Goal: Task Accomplishment & Management: Use online tool/utility

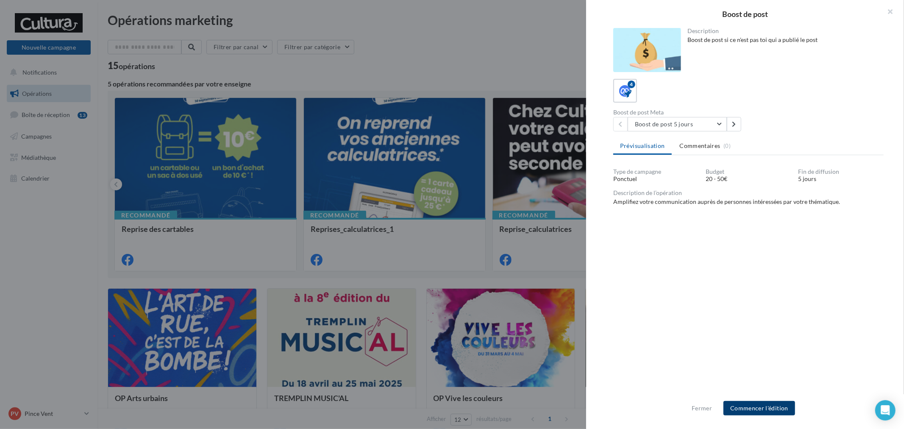
click at [748, 403] on button "Commencer l'édition" at bounding box center [759, 408] width 72 height 14
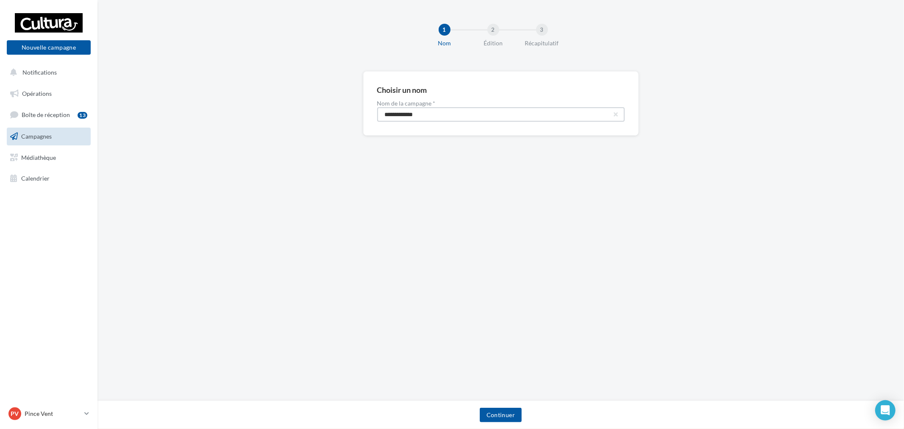
drag, startPoint x: 455, startPoint y: 114, endPoint x: 316, endPoint y: 108, distance: 138.7
click at [322, 108] on div "**********" at bounding box center [500, 117] width 806 height 92
paste input "****"
type input "**********"
click at [501, 407] on div "Continuer" at bounding box center [500, 414] width 806 height 28
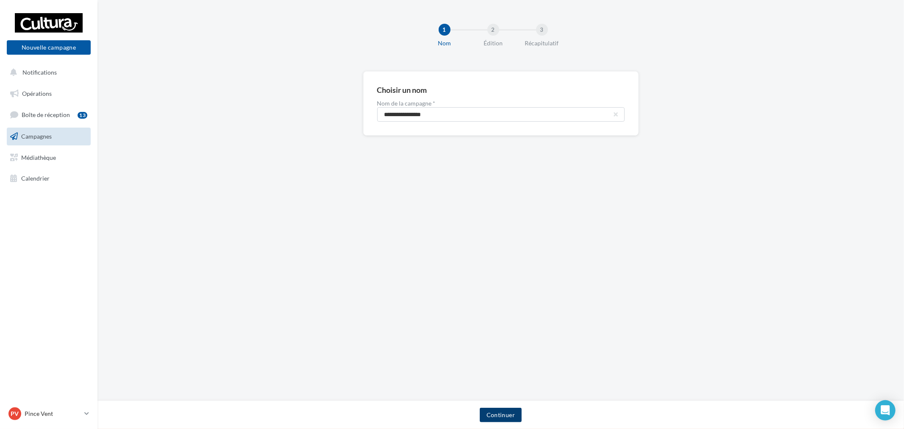
click at [500, 411] on button "Continuer" at bounding box center [501, 415] width 42 height 14
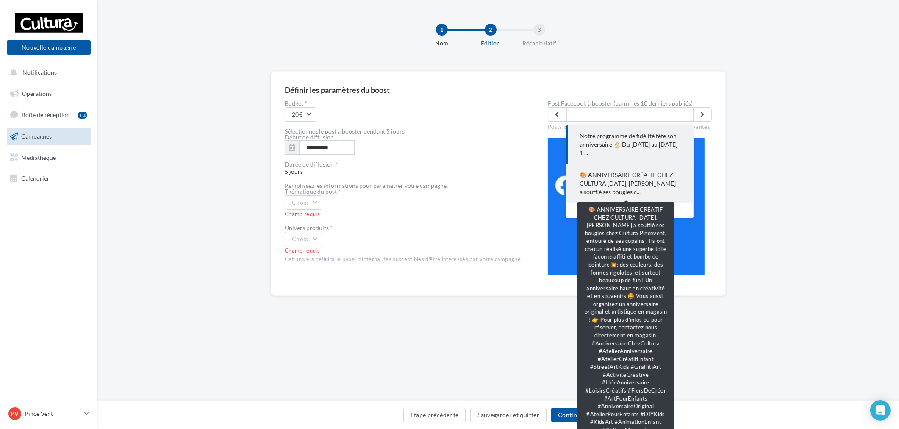
click at [633, 181] on span "🎨 ANNIVERSAIRE CRÉATIF CHEZ CULTURA Aujourd’hui, Aaron a soufflé ses bougies c.…" at bounding box center [630, 183] width 100 height 25
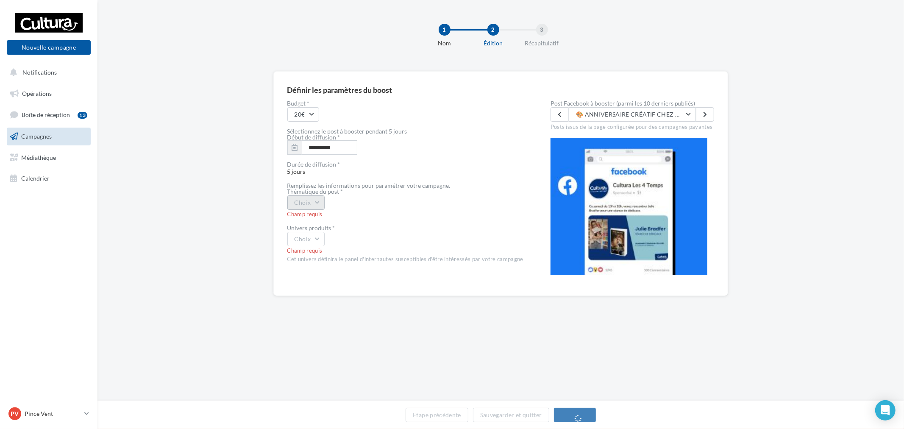
click at [308, 204] on button "Choix" at bounding box center [306, 202] width 38 height 14
click at [347, 247] on div "Journée anniversaire" at bounding box center [340, 247] width 105 height 22
click at [314, 238] on button "Choix" at bounding box center [306, 239] width 38 height 14
click at [356, 272] on div "Loisirs créatifs" at bounding box center [340, 272] width 105 height 22
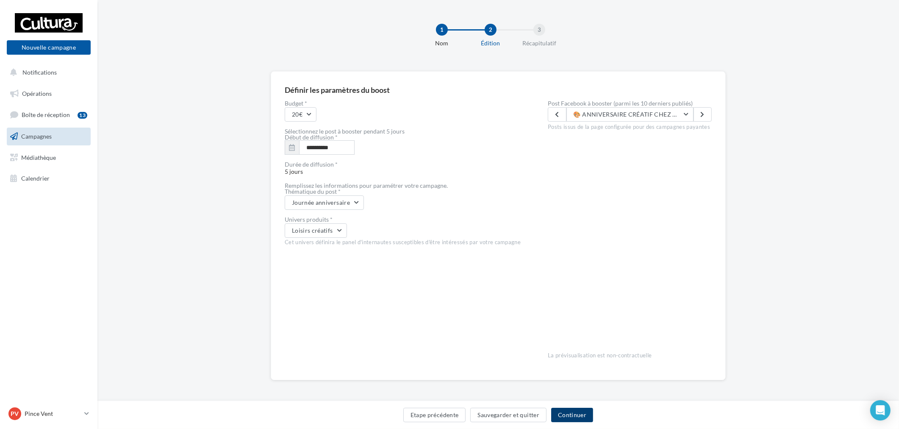
click at [579, 419] on button "Continuer" at bounding box center [572, 415] width 42 height 14
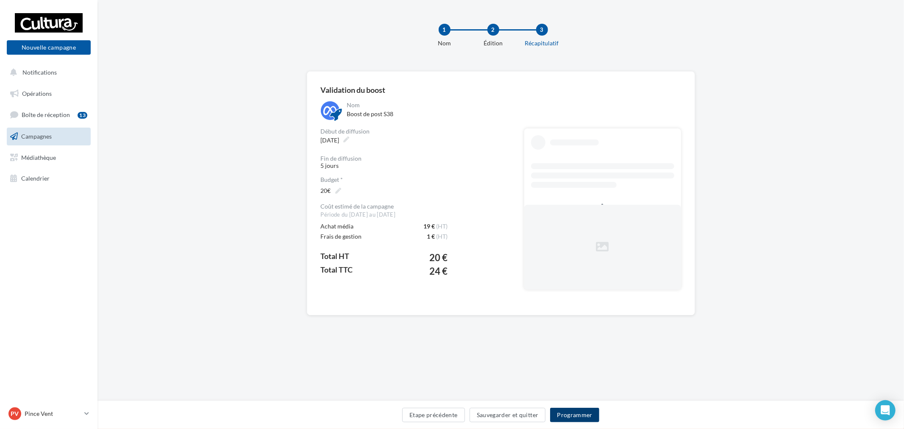
click at [581, 413] on button "Programmer" at bounding box center [574, 415] width 49 height 14
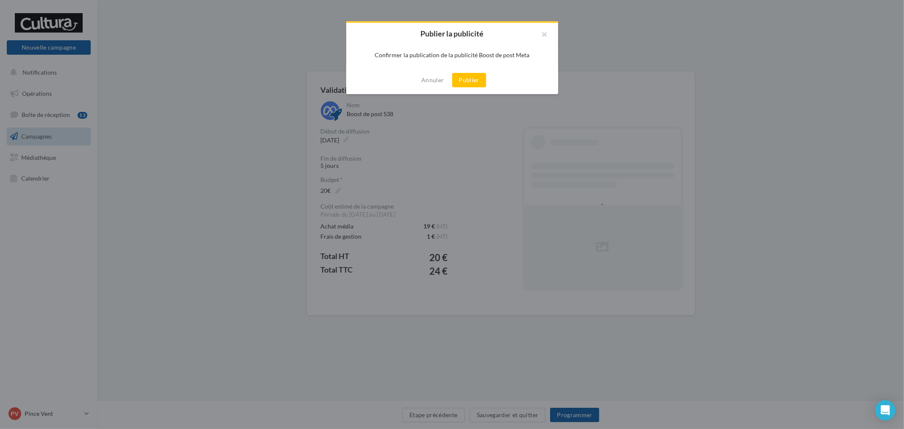
click at [467, 85] on button "Publier" at bounding box center [469, 80] width 34 height 14
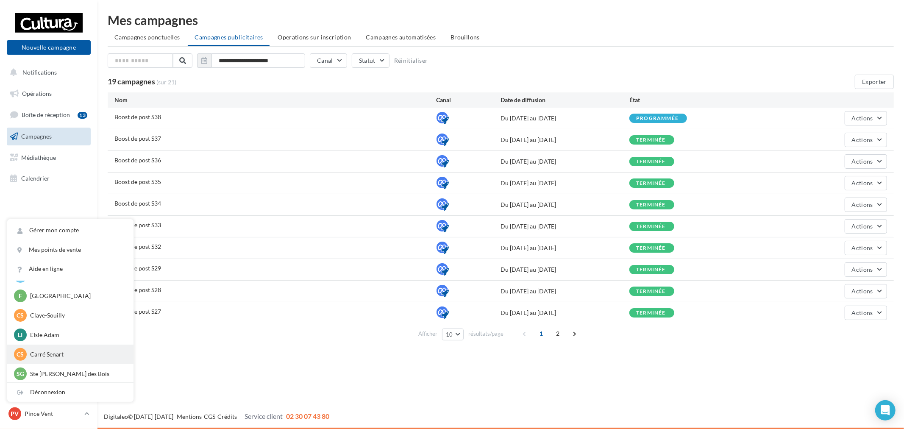
scroll to position [58, 0]
click at [80, 372] on p "Ste Geneviève des Bois" at bounding box center [76, 372] width 93 height 8
